Goal: Information Seeking & Learning: Understand process/instructions

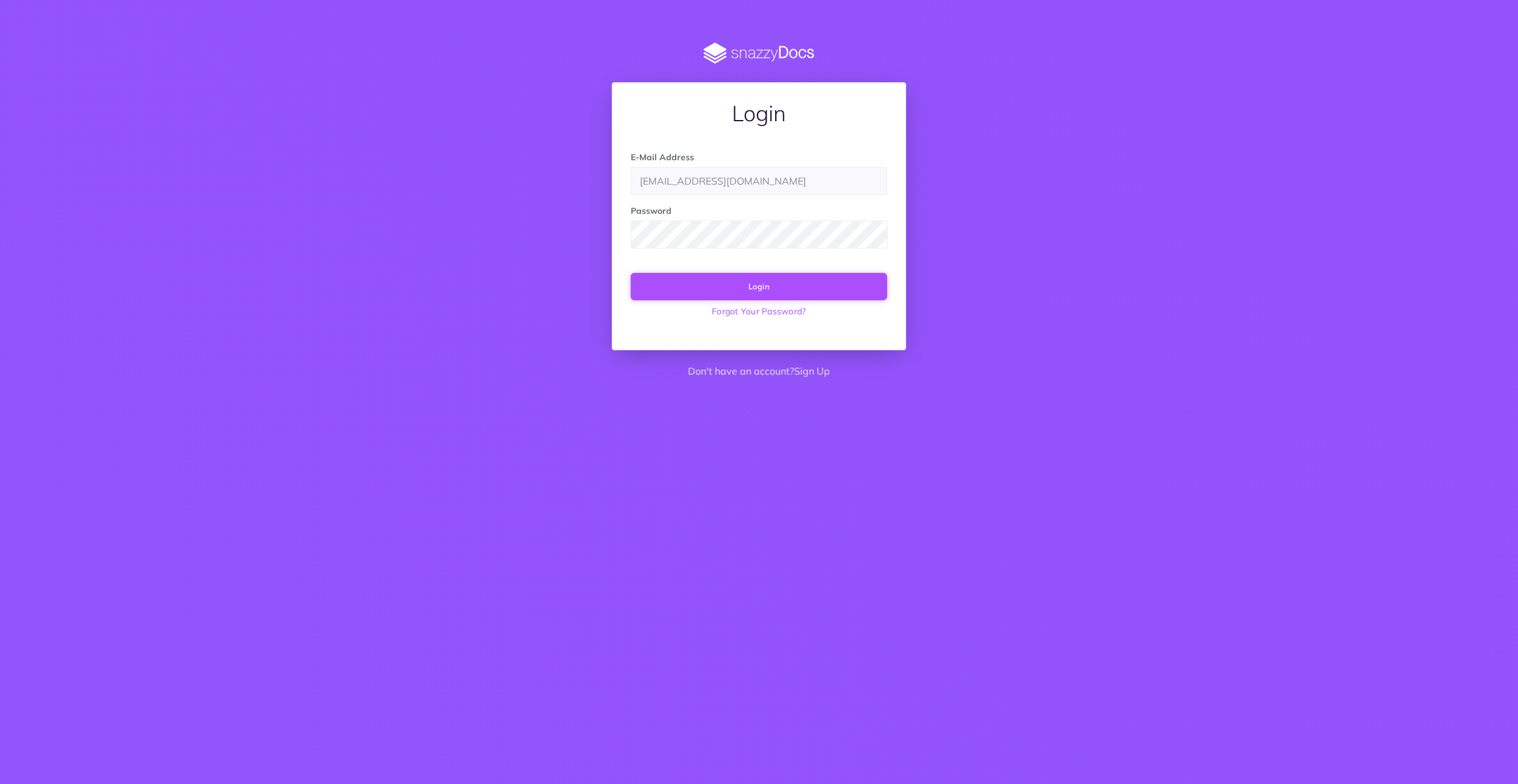
type input "[EMAIL_ADDRESS][DOMAIN_NAME]"
click at [793, 290] on button "Login" at bounding box center [759, 287] width 257 height 27
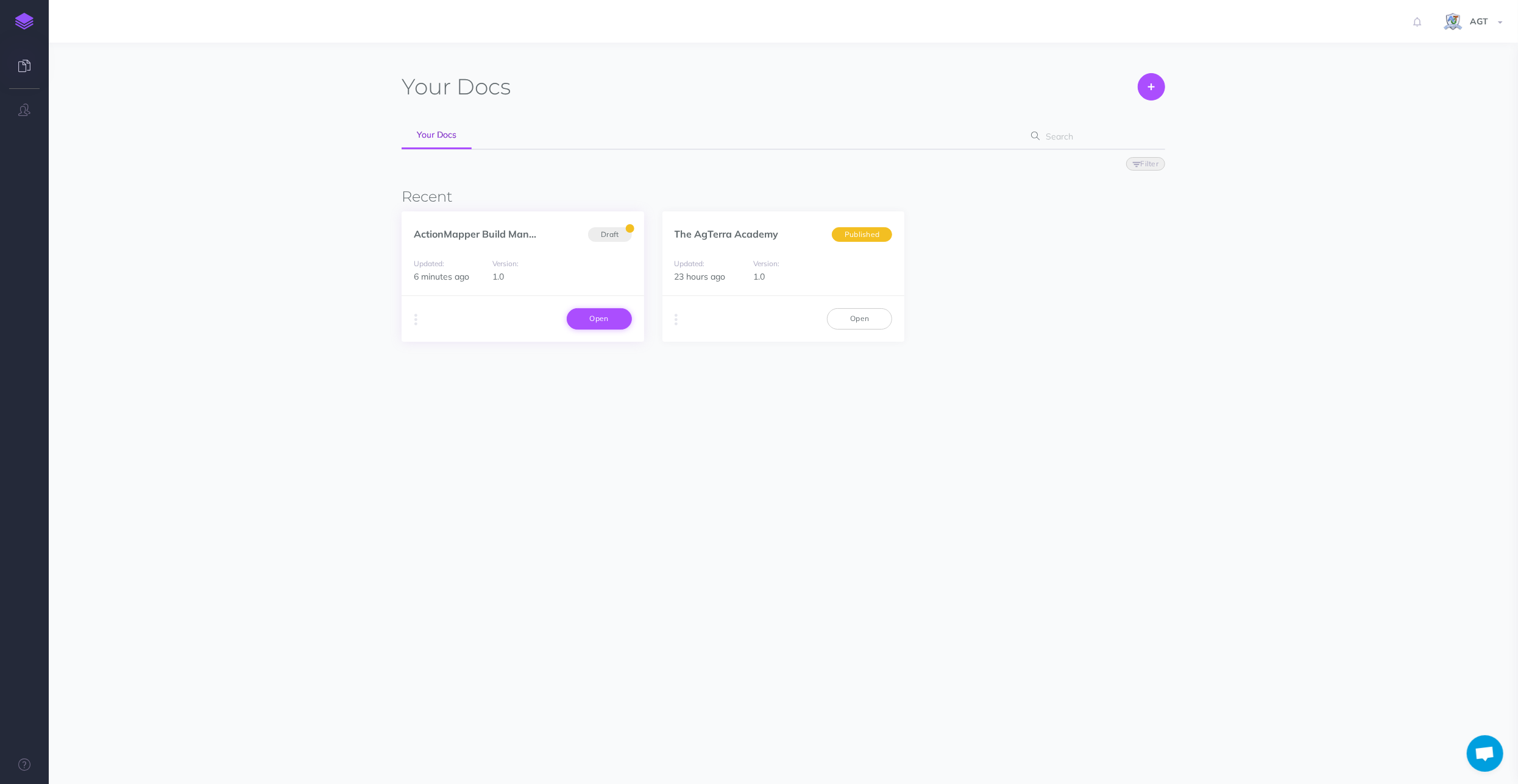
click at [586, 313] on link "Open" at bounding box center [598, 319] width 65 height 21
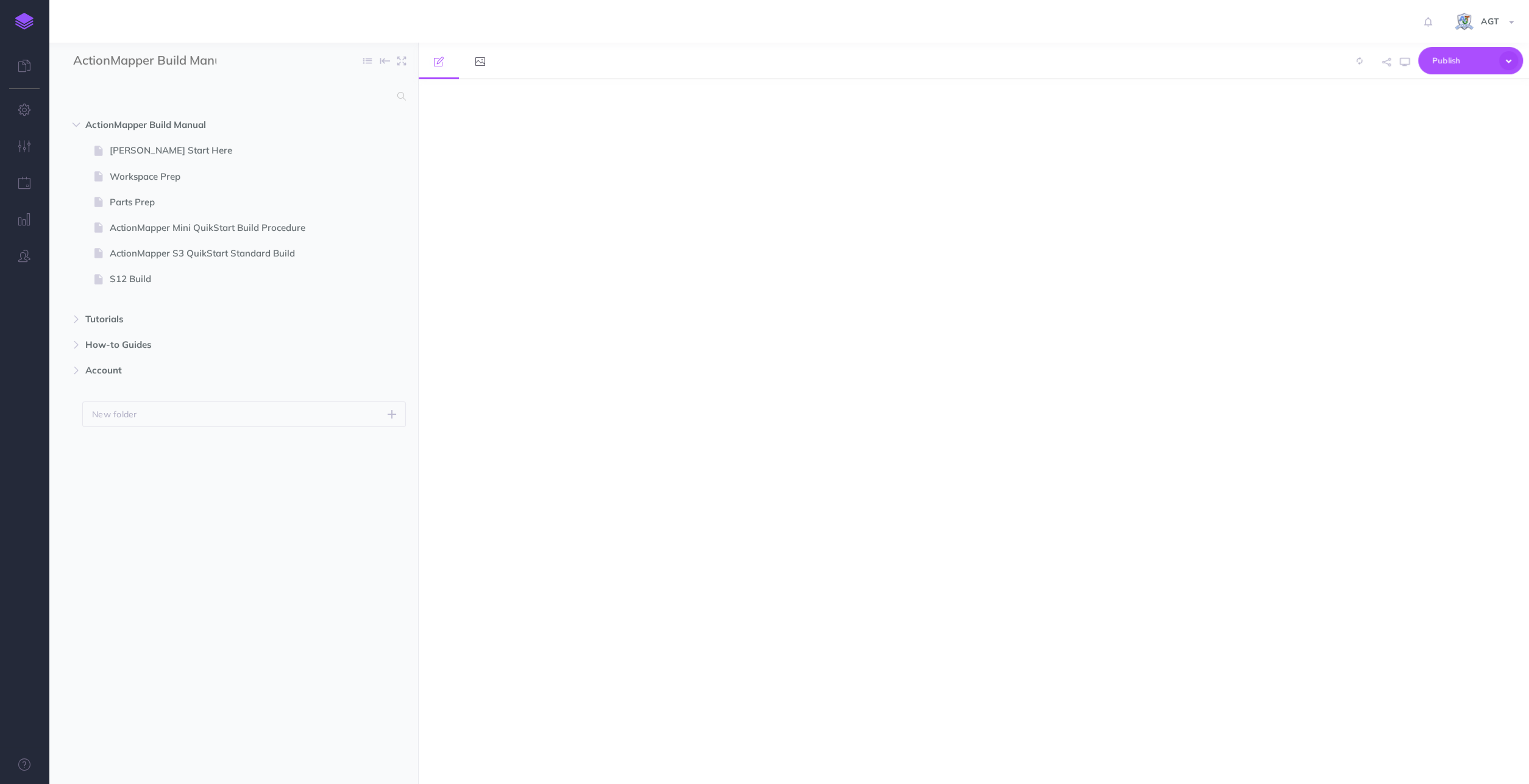
select select "null"
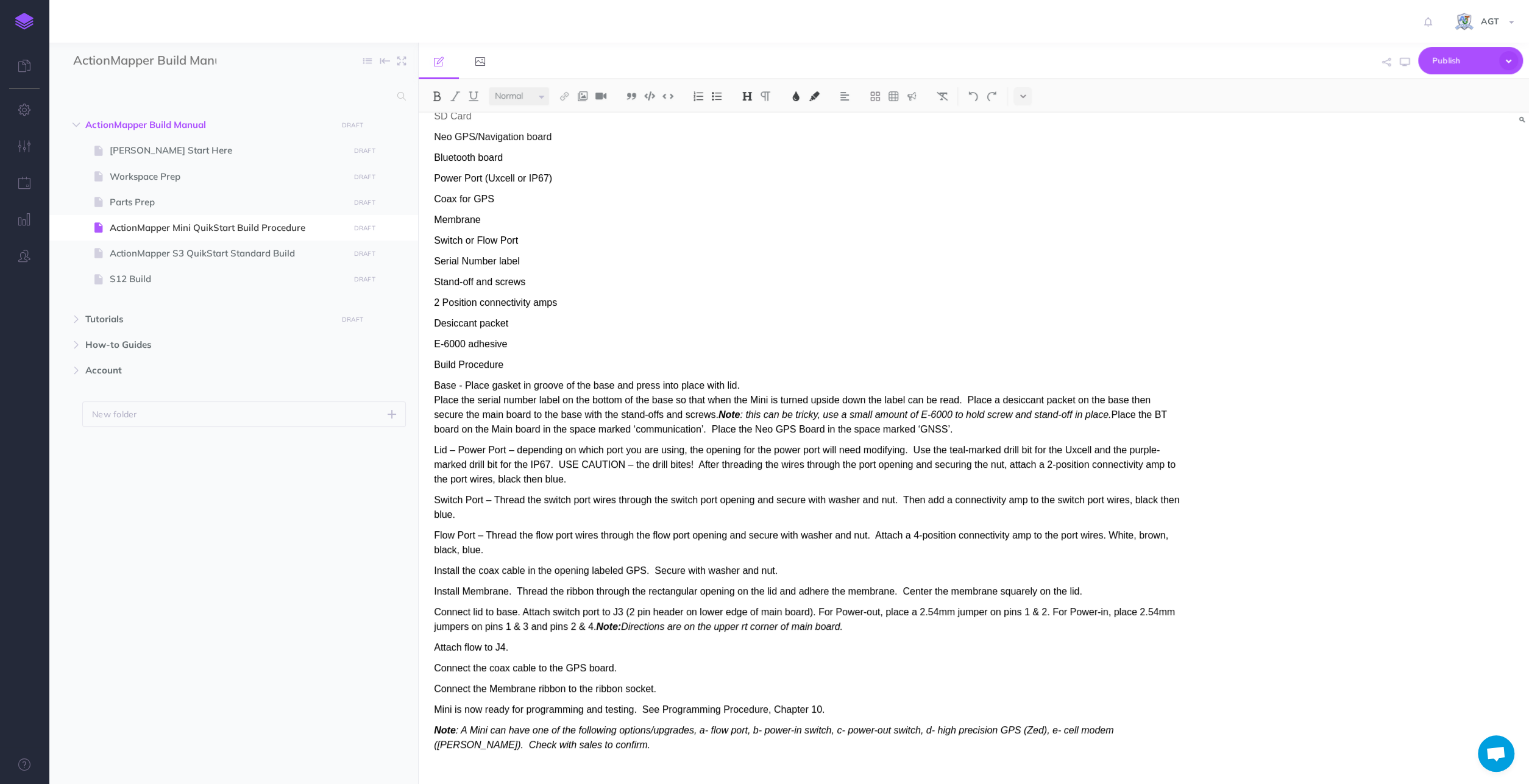
scroll to position [135, 0]
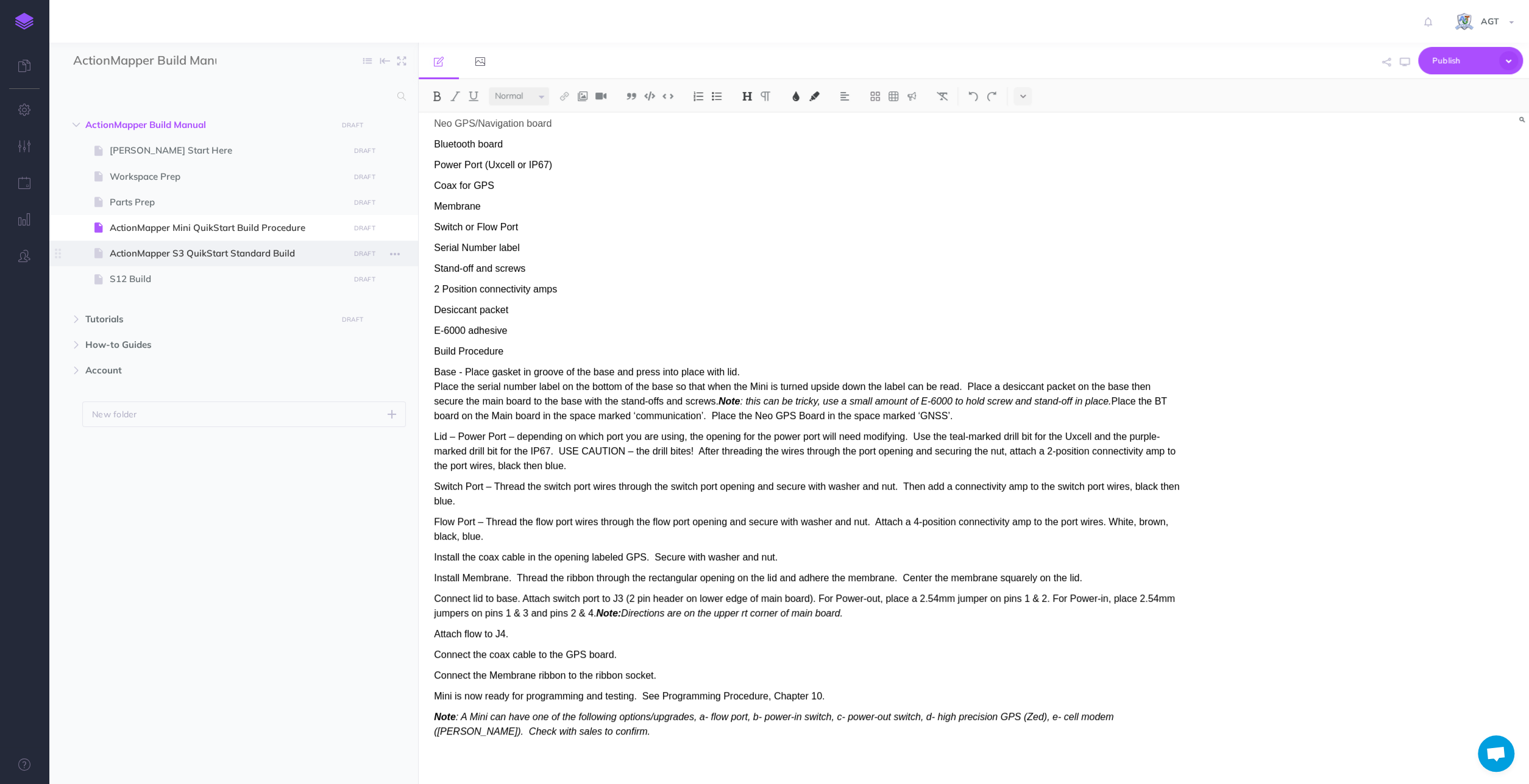
click at [149, 250] on span "ActionMapper S3 QuikStart Standard Build" at bounding box center [227, 254] width 236 height 15
select select "null"
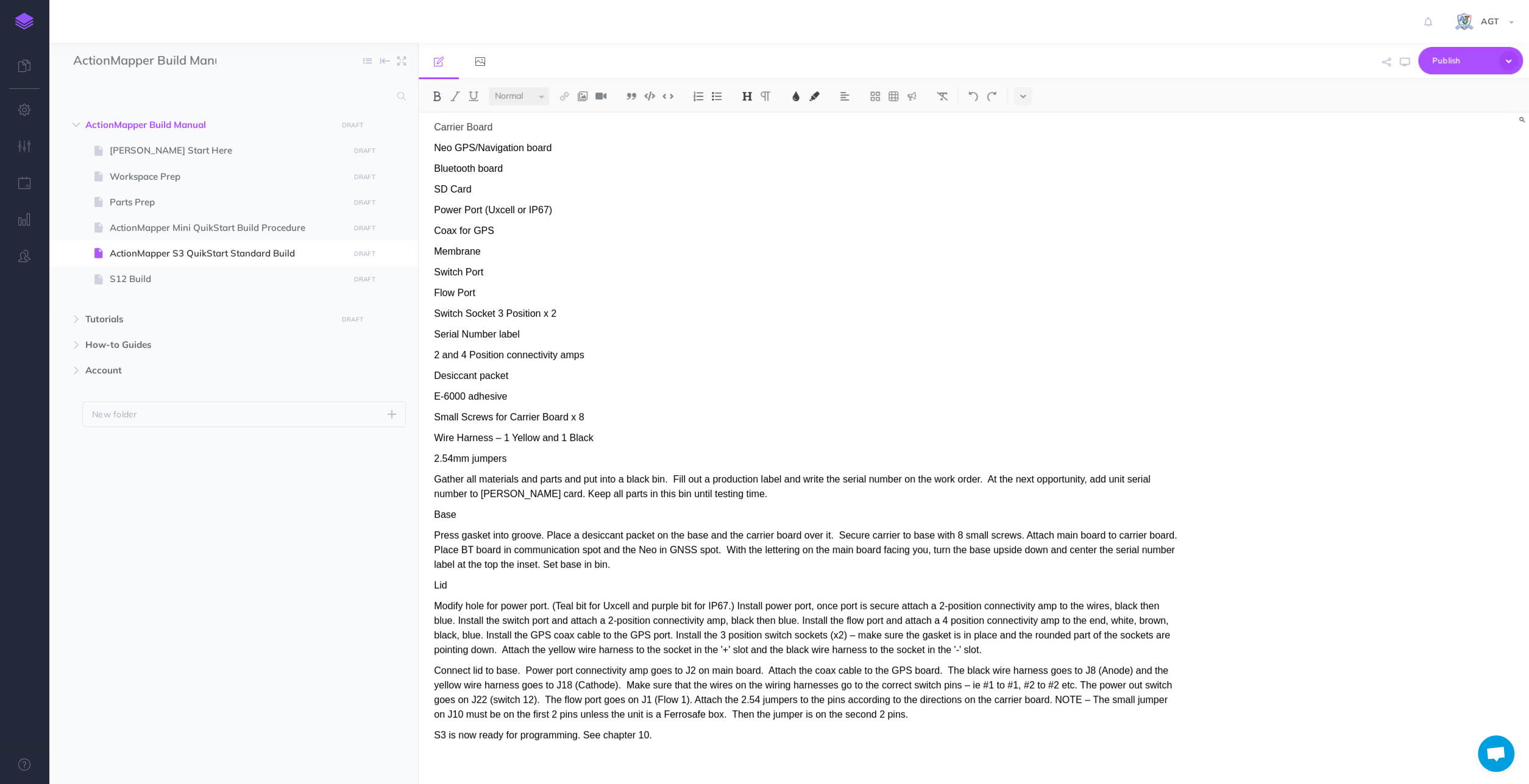
scroll to position [135, 0]
click at [1049, 548] on span "Press gasket into groove. Place a desiccant packet on the base and the carrier …" at bounding box center [806, 546] width 743 height 39
click at [604, 562] on span "Press gasket into groove. Place a desiccant packet on the base and the carrier …" at bounding box center [806, 546] width 743 height 39
click at [503, 647] on span "Modify hole for power port. (Teal bit for Uxcell and purple bit for IP67.) Inst…" at bounding box center [802, 624] width 737 height 54
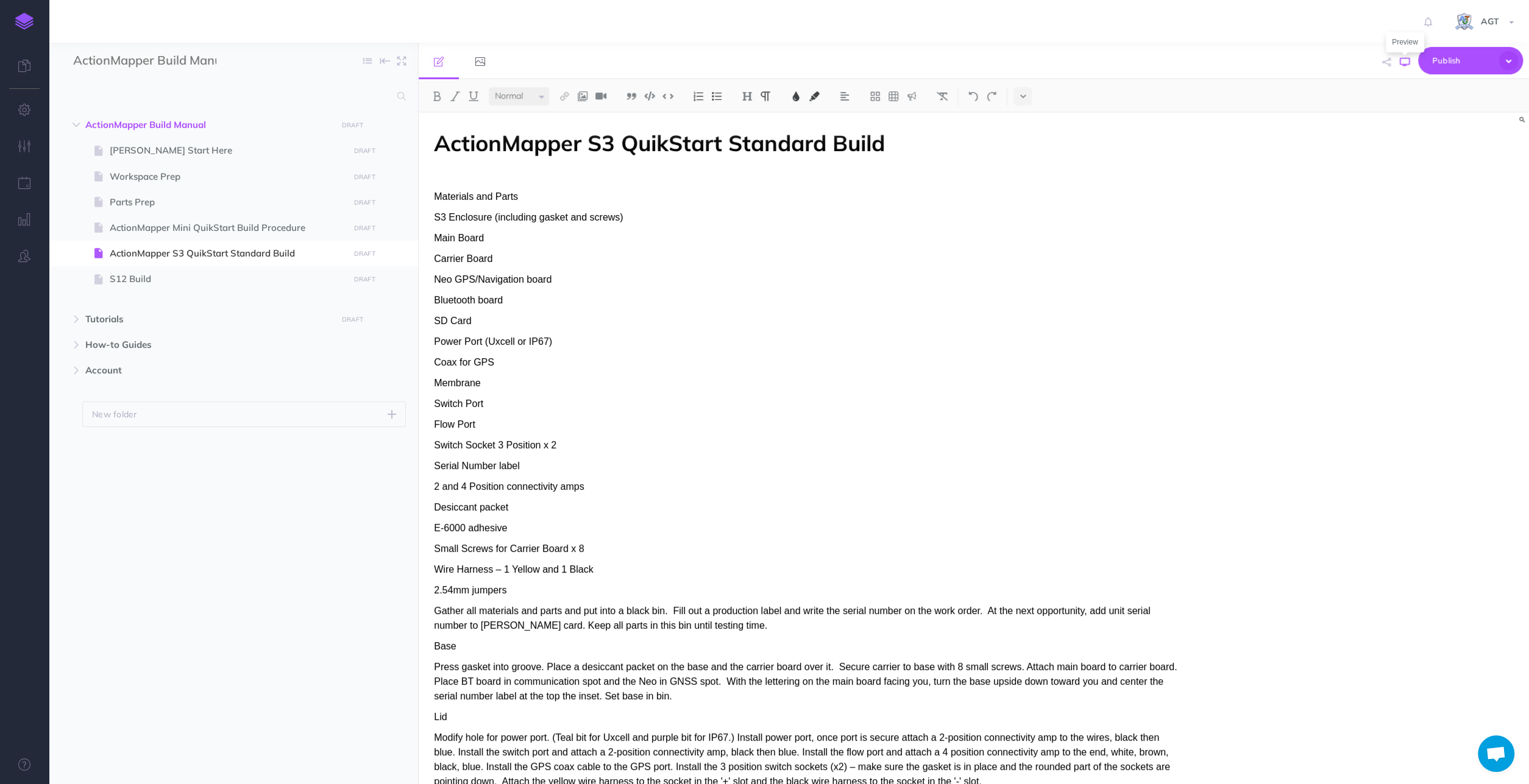
click at [1405, 62] on icon "button" at bounding box center [1405, 62] width 10 height 10
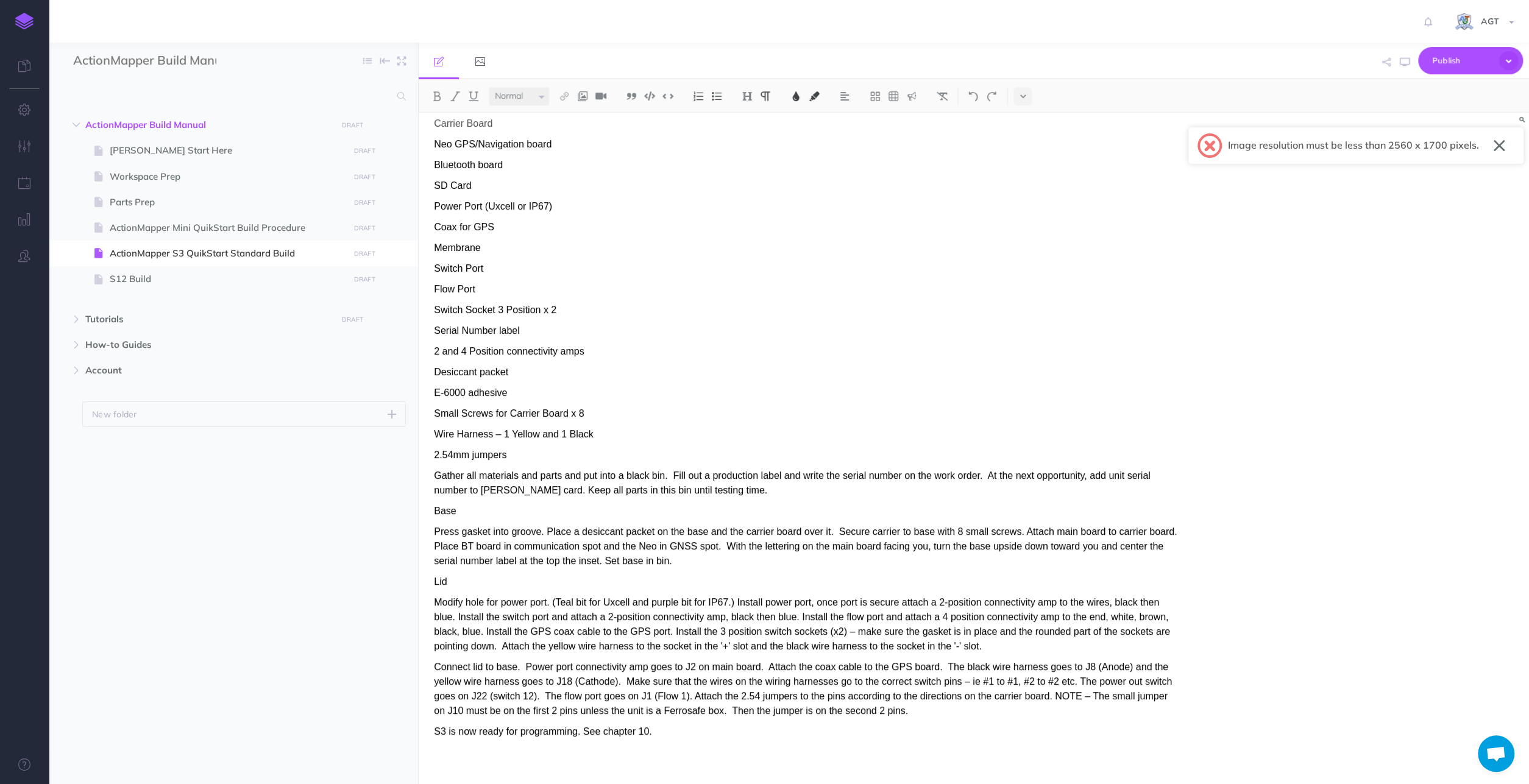
click at [1493, 153] on div at bounding box center [1499, 146] width 24 height 20
click at [1501, 135] on div "Image resolution must be less than 2560 x 1700 pixels. ×" at bounding box center [1356, 145] width 335 height 37
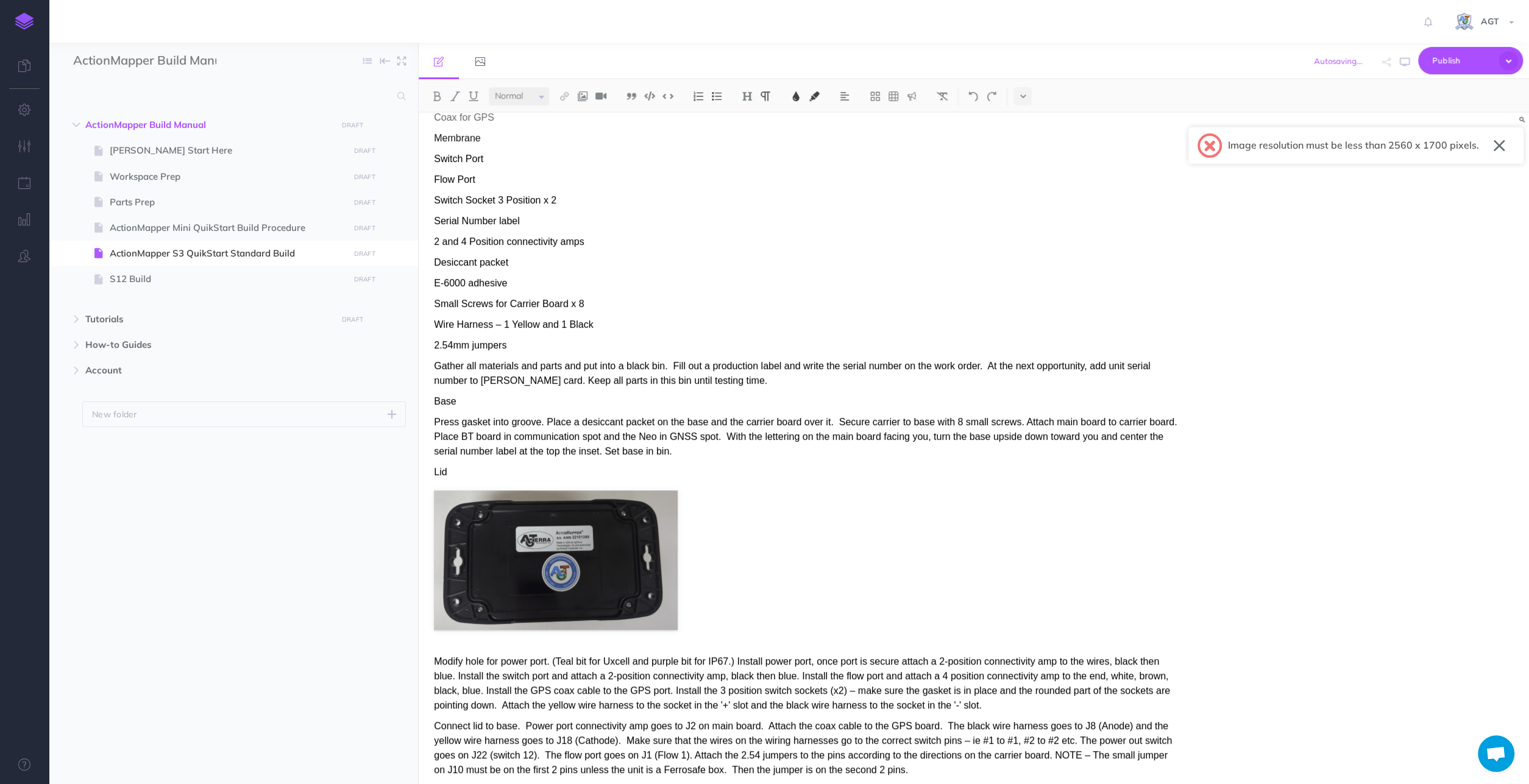
scroll to position [304, 0]
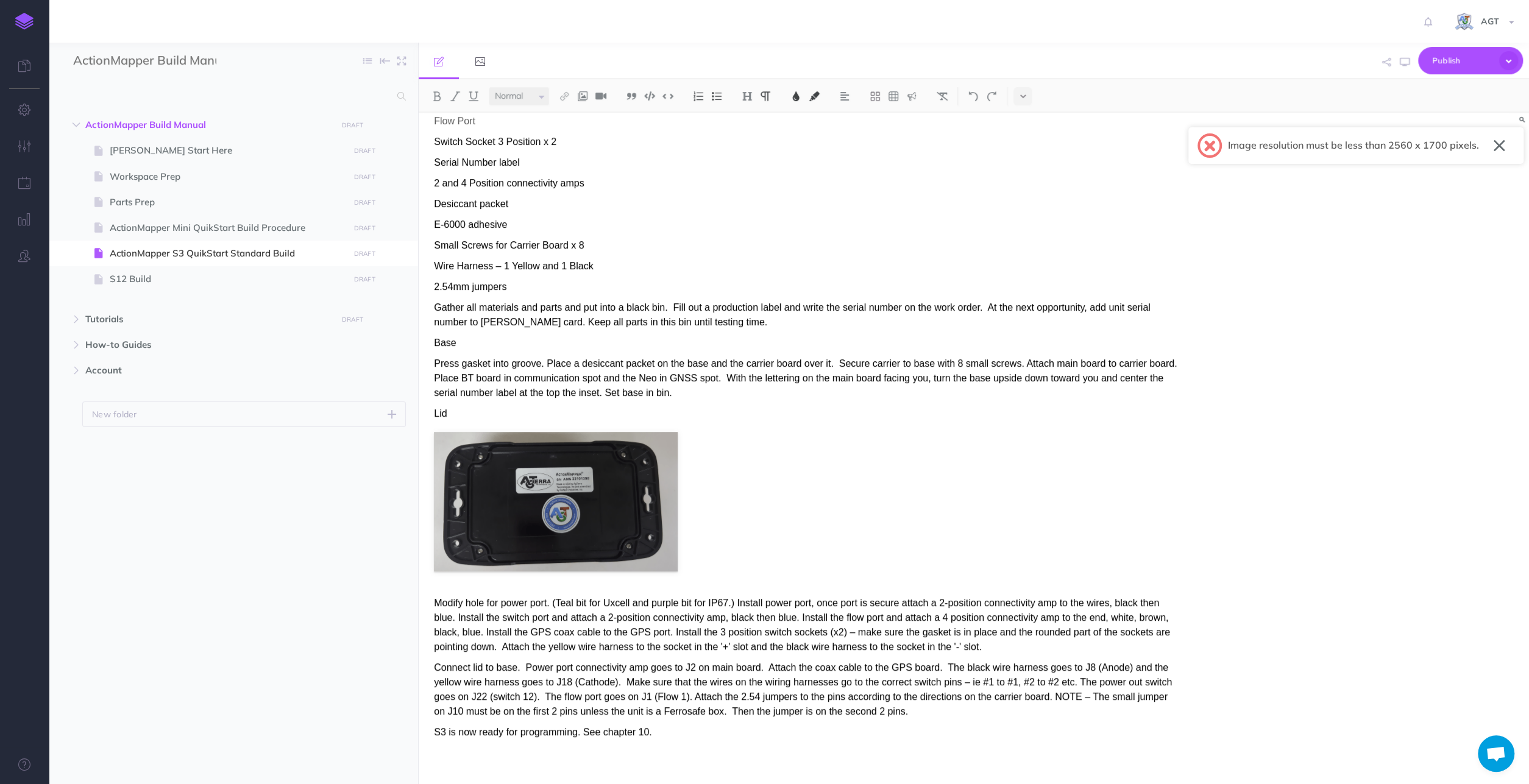
drag, startPoint x: 461, startPoint y: 416, endPoint x: 377, endPoint y: 429, distance: 85.0
click at [419, 429] on div "ActionMapper S3 QuikStart Standard Build Materials and Parts S3 Enclosure (incl…" at bounding box center [974, 448] width 1110 height 672
drag, startPoint x: 462, startPoint y: 418, endPoint x: 425, endPoint y: 421, distance: 37.1
click at [425, 421] on div "ActionMapper S3 QuikStart Standard Build Materials and Parts S3 Enclosure (incl…" at bounding box center [807, 297] width 777 height 975
click at [498, 590] on div "ActionMapper S3 QuikStart Standard Build Materials and Parts S3 Enclosure (incl…" at bounding box center [807, 297] width 777 height 975
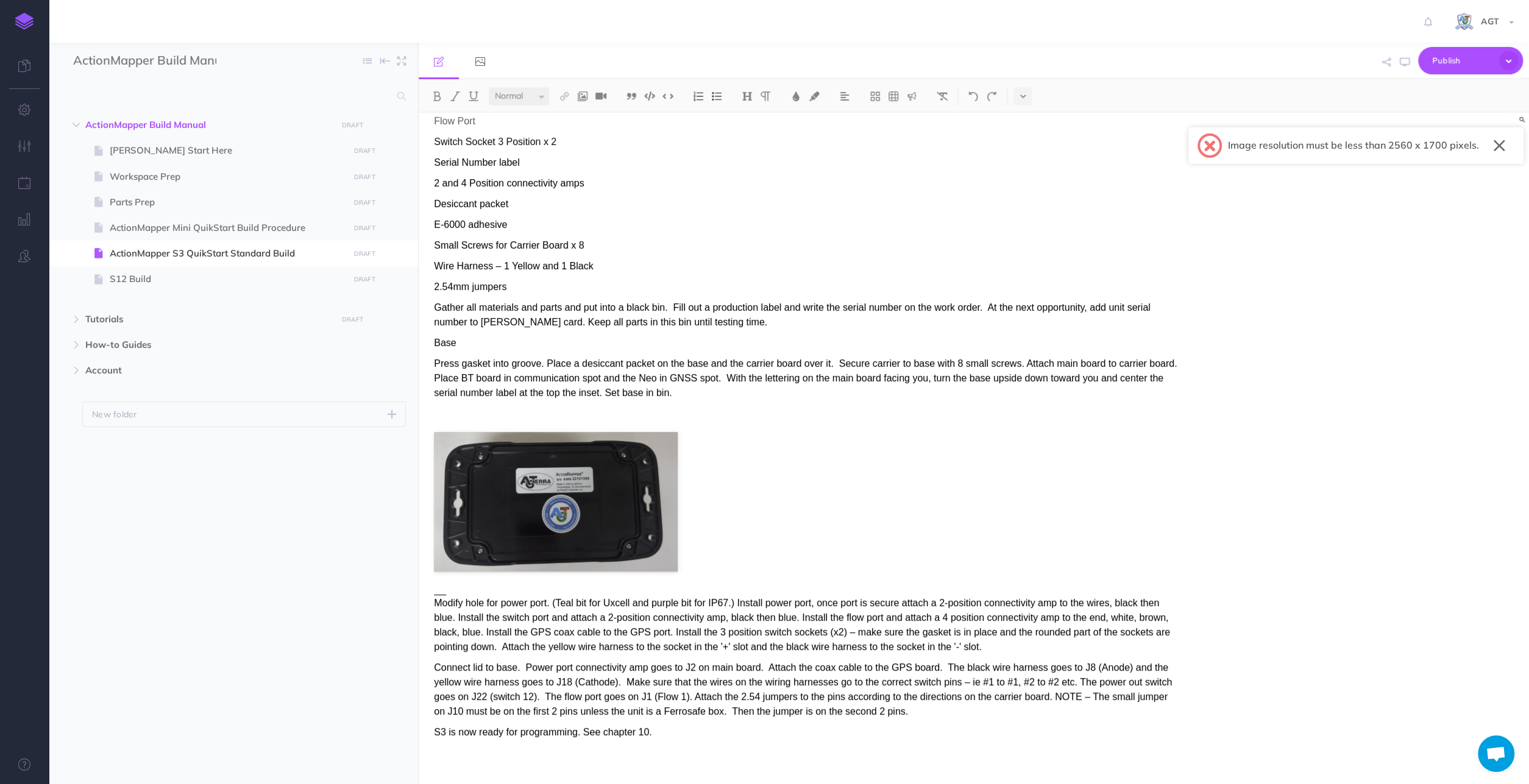
click at [436, 592] on div "ActionMapper S3 QuikStart Standard Build Materials and Parts S3 Enclosure (incl…" at bounding box center [807, 297] width 777 height 975
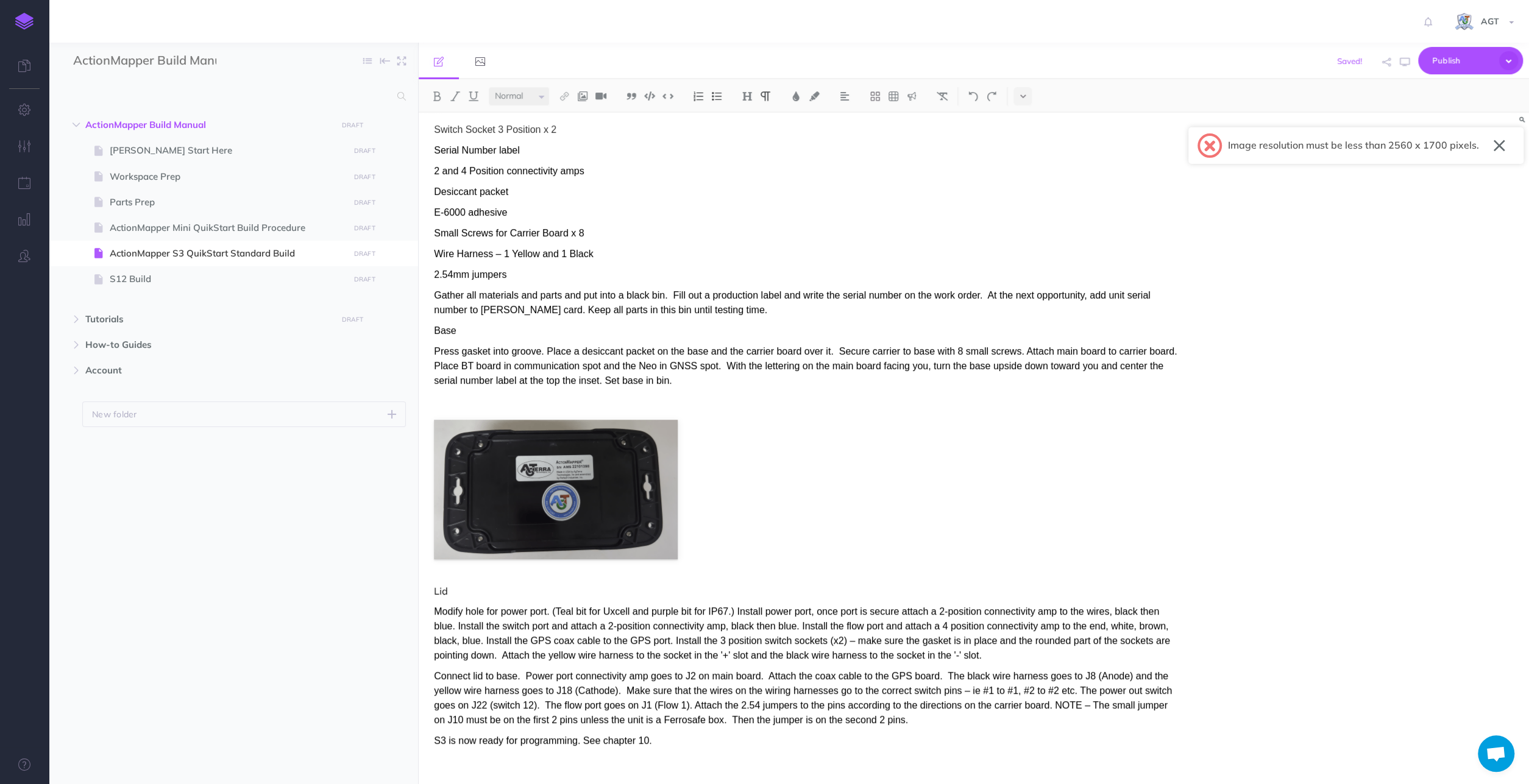
scroll to position [324, 0]
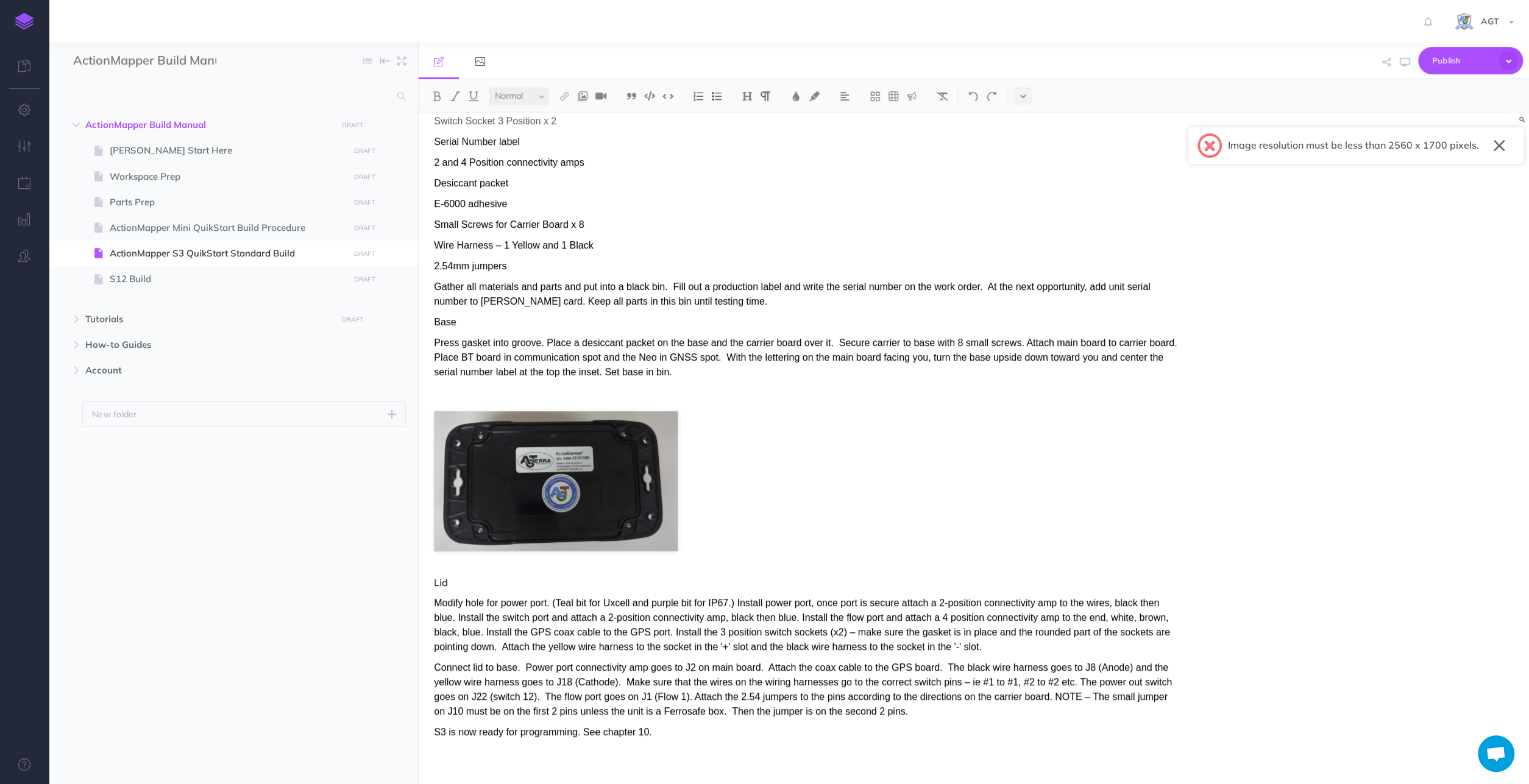
click at [498, 649] on span "Modify hole for power port. (Teal bit for Uxcell and purple bit for IP67.) Inst…" at bounding box center [802, 625] width 737 height 54
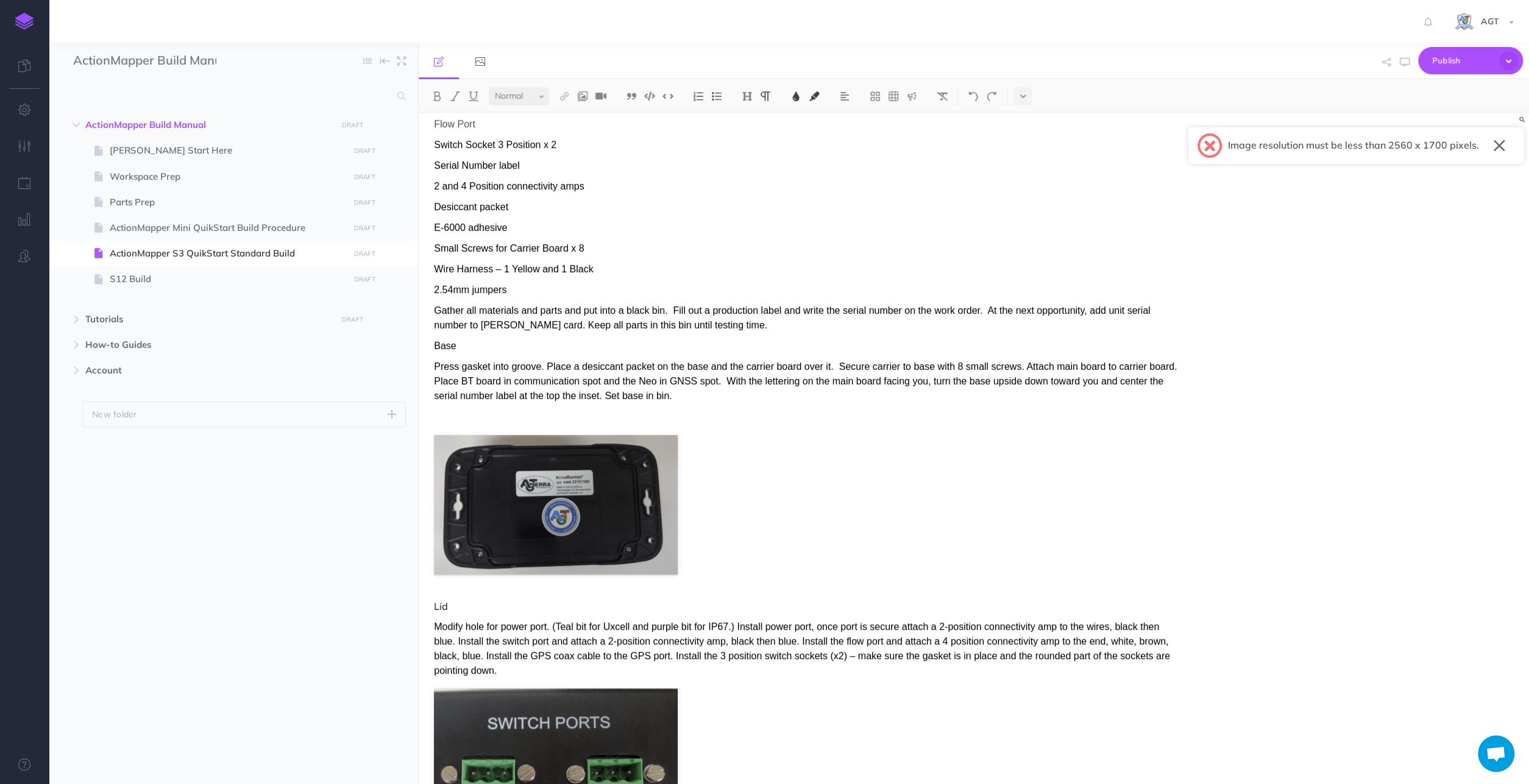
scroll to position [295, 0]
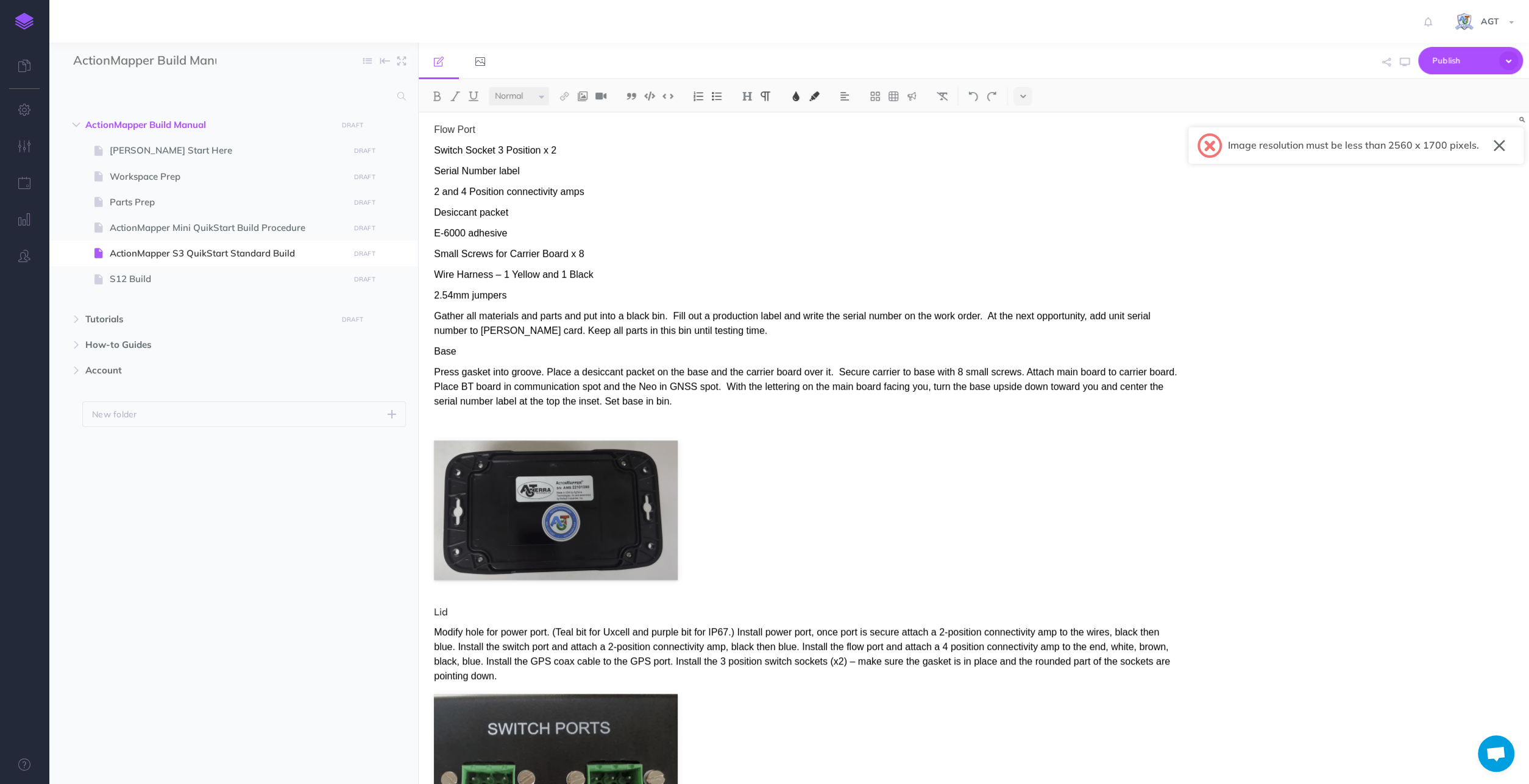
click at [1497, 143] on button "button" at bounding box center [1499, 146] width 11 height 20
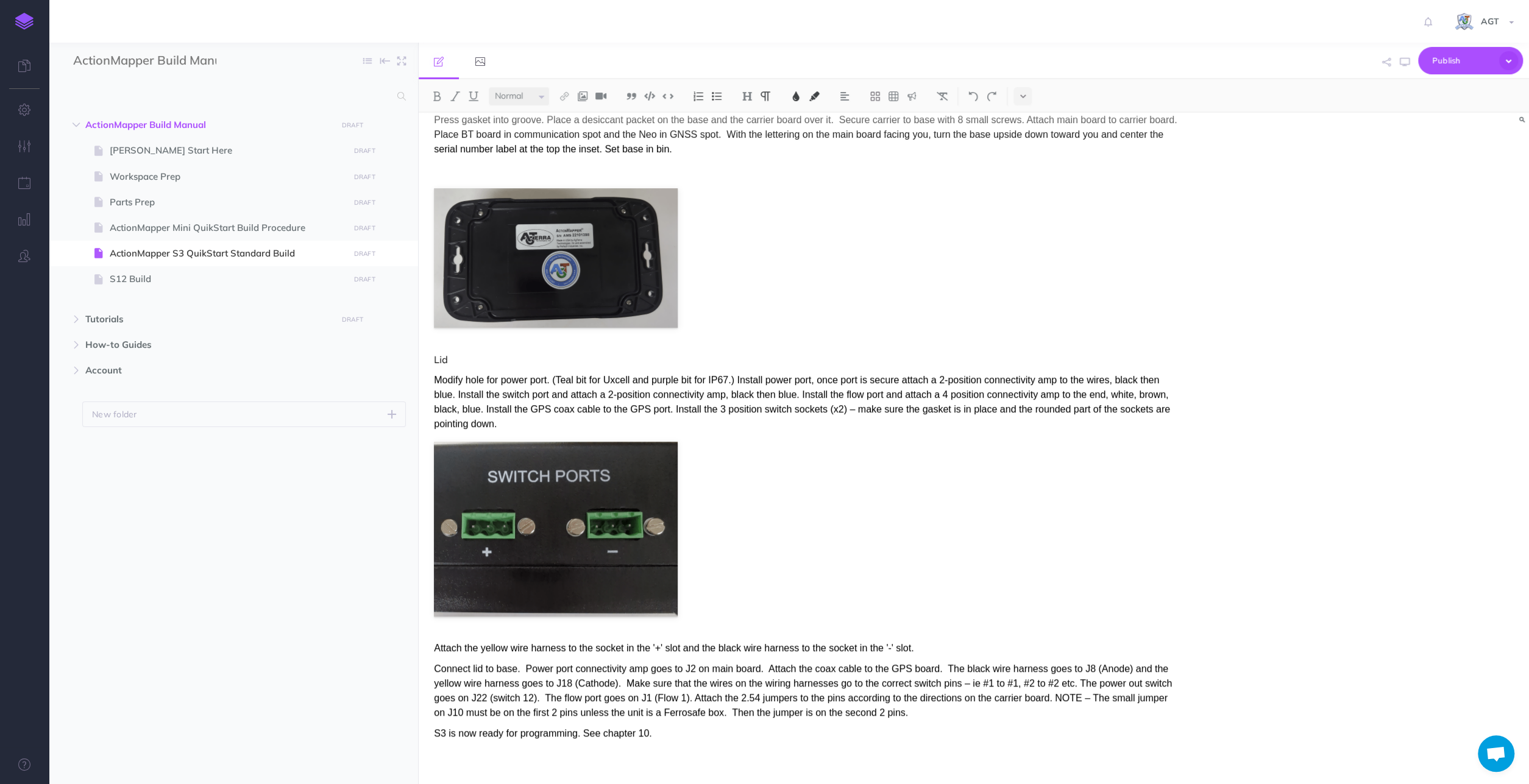
scroll to position [548, 0]
